Goal: Task Accomplishment & Management: Use online tool/utility

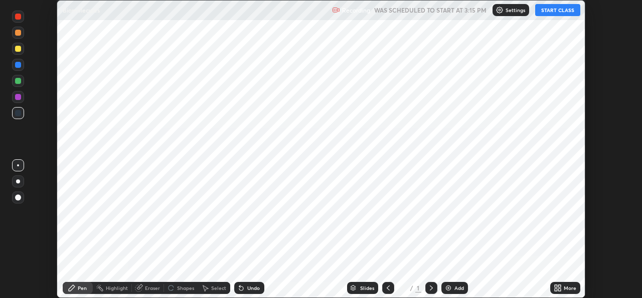
scroll to position [298, 642]
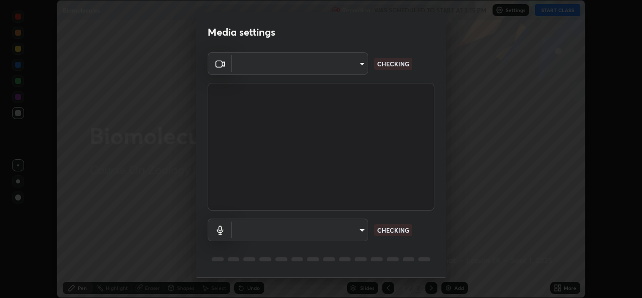
type input "d9eabbb9e311c19d0284951f952de08a34a72adfc2f94cd2cdb53a3f531a5aff"
type input "5d0d1729db253088b500f0ebf76b23a716669cfb5e53079fbe40a5b6c056b6e6"
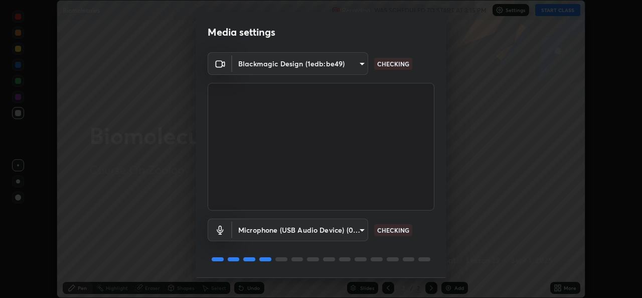
scroll to position [32, 0]
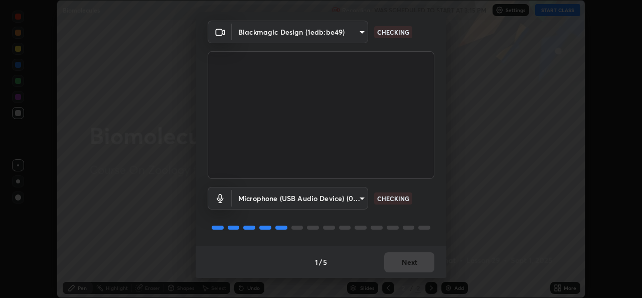
click at [410, 269] on button "Next" at bounding box center [409, 262] width 50 height 20
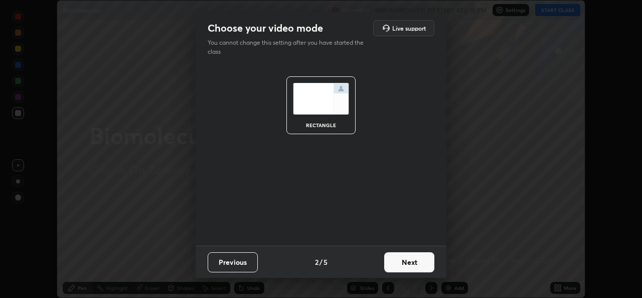
scroll to position [0, 0]
click at [413, 261] on button "Next" at bounding box center [409, 262] width 50 height 20
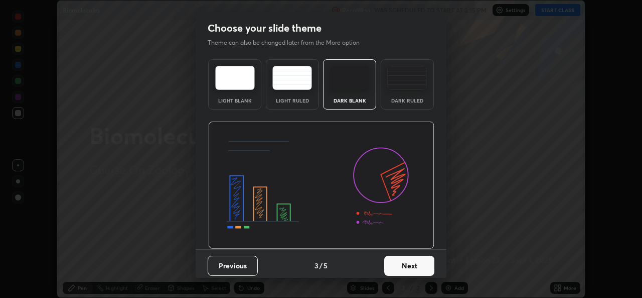
click at [401, 85] on img at bounding box center [407, 78] width 40 height 24
click at [412, 267] on button "Next" at bounding box center [409, 265] width 50 height 20
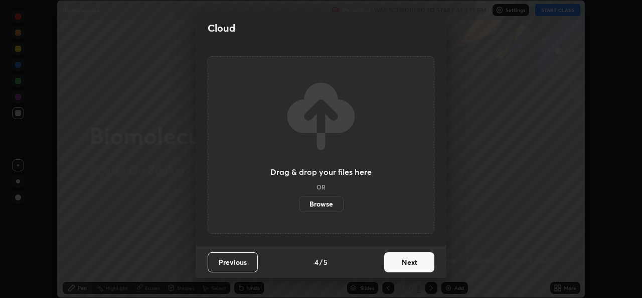
click at [419, 260] on button "Next" at bounding box center [409, 262] width 50 height 20
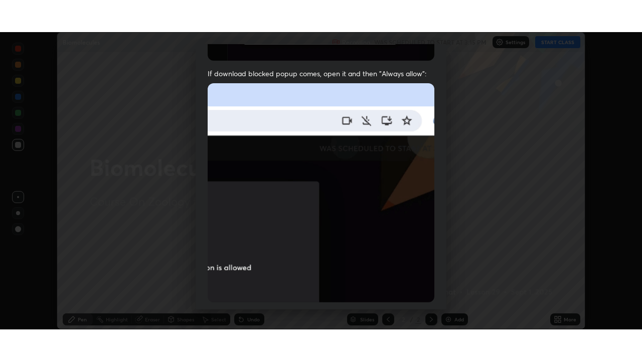
scroll to position [236, 0]
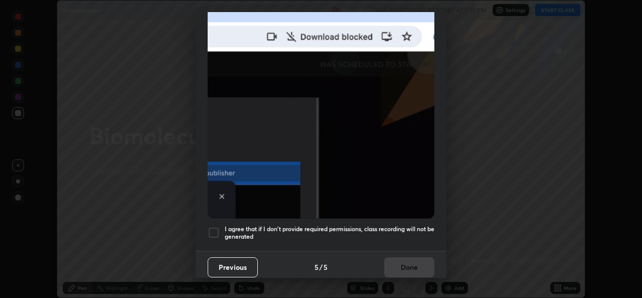
click at [217, 226] on div at bounding box center [214, 232] width 12 height 12
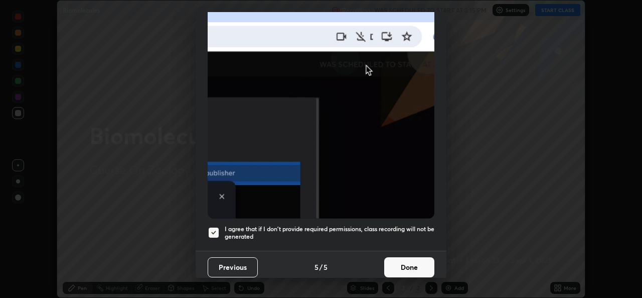
click at [415, 261] on button "Done" at bounding box center [409, 267] width 50 height 20
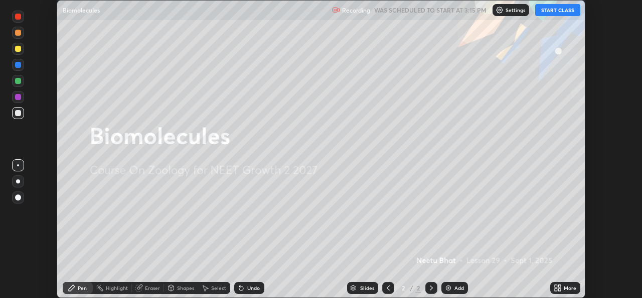
click at [560, 10] on button "START CLASS" at bounding box center [557, 10] width 45 height 12
click at [561, 15] on button "START CLASS" at bounding box center [557, 10] width 45 height 12
click at [559, 285] on icon at bounding box center [560, 286] width 3 height 3
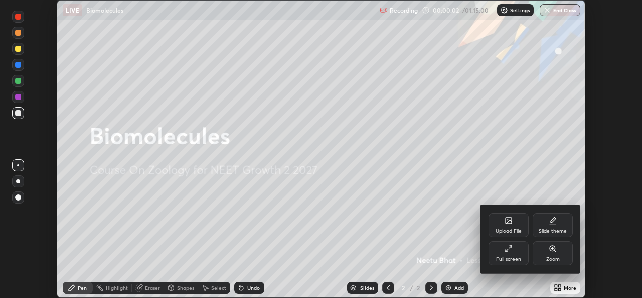
click at [510, 256] on div "Full screen" at bounding box center [508, 258] width 25 height 5
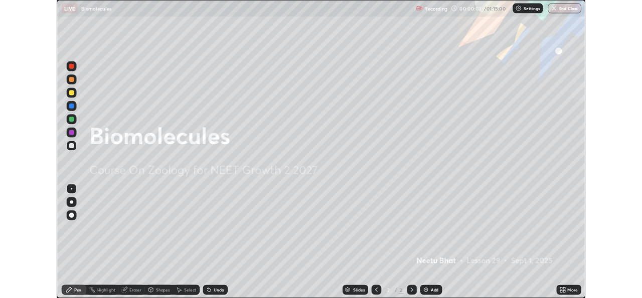
scroll to position [361, 642]
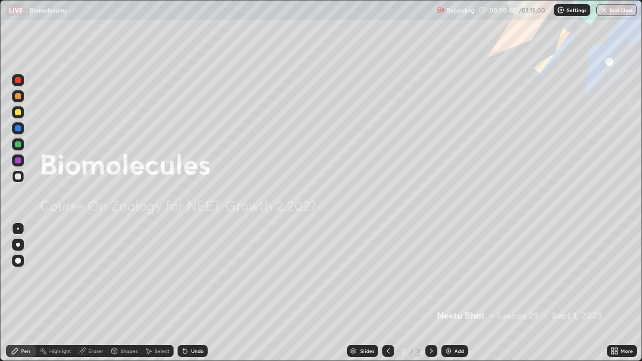
click at [616, 297] on icon at bounding box center [616, 349] width 3 height 3
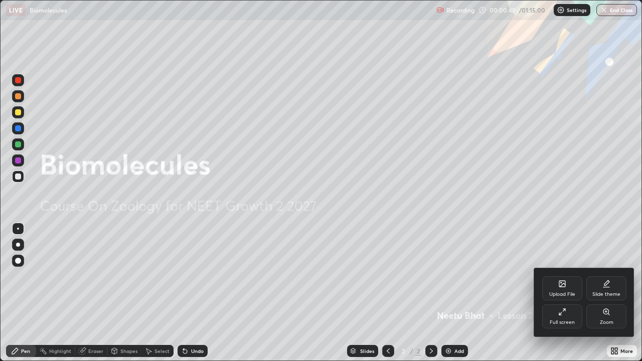
click at [567, 297] on div "Full screen" at bounding box center [562, 322] width 25 height 5
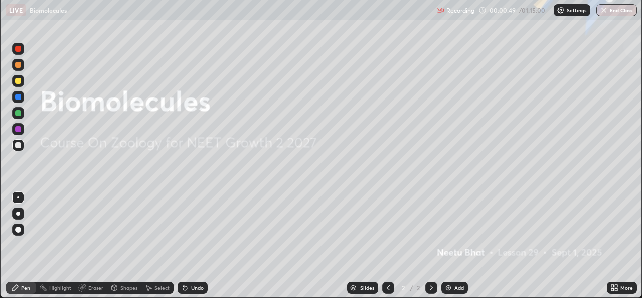
scroll to position [49886, 49542]
